Goal: Task Accomplishment & Management: Manage account settings

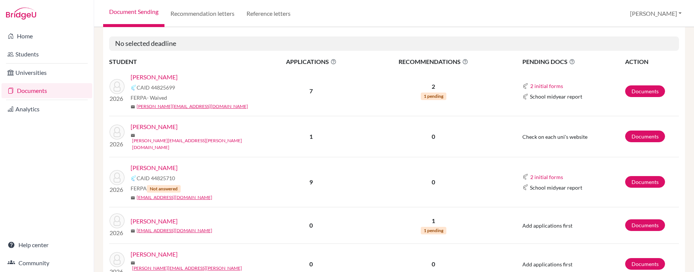
scroll to position [723, 0]
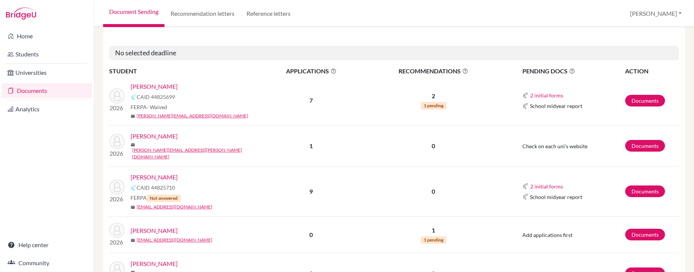
click at [153, 226] on link "[PERSON_NAME]" at bounding box center [154, 230] width 47 height 9
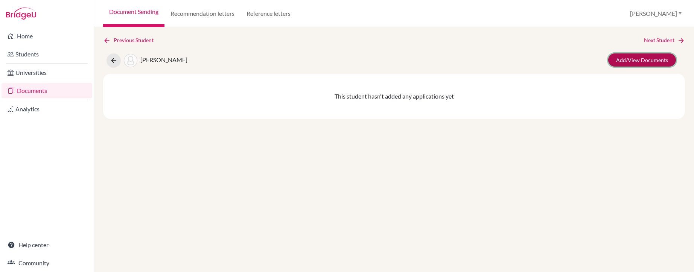
click at [626, 61] on link "Add/View Documents" at bounding box center [642, 59] width 68 height 13
